Goal: Task Accomplishment & Management: Manage account settings

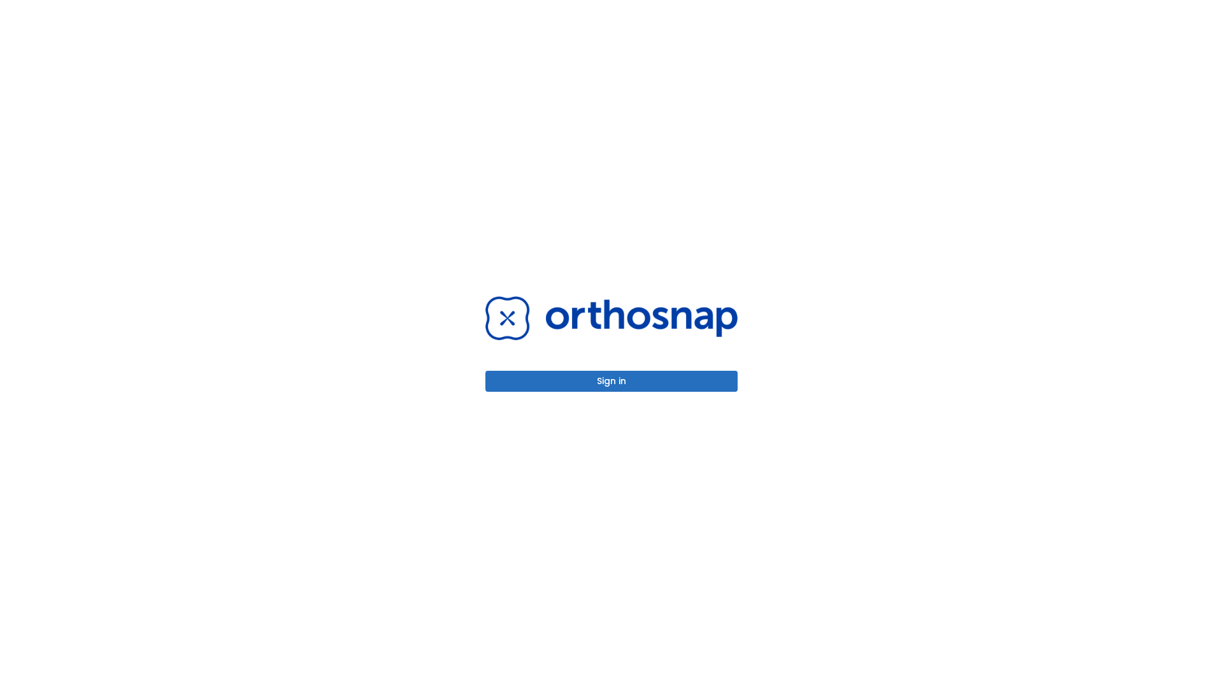
click at [612, 381] on button "Sign in" at bounding box center [612, 381] width 252 height 21
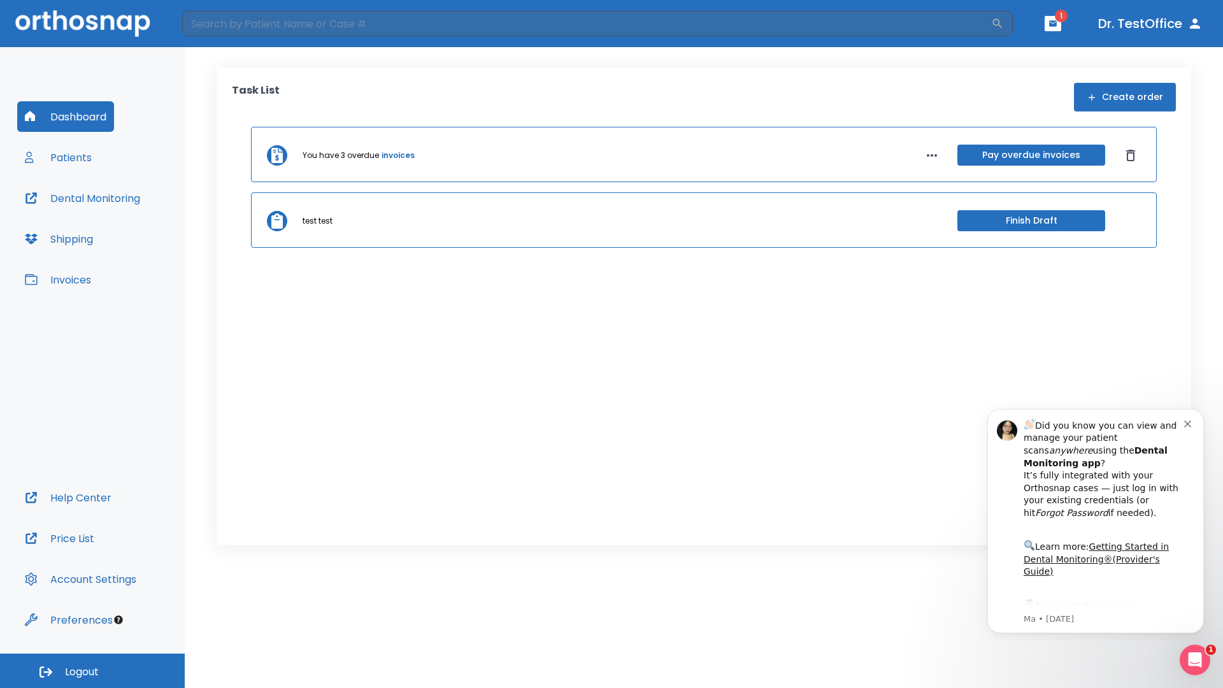
click at [92, 671] on span "Logout" at bounding box center [82, 672] width 34 height 14
